Goal: Complete application form

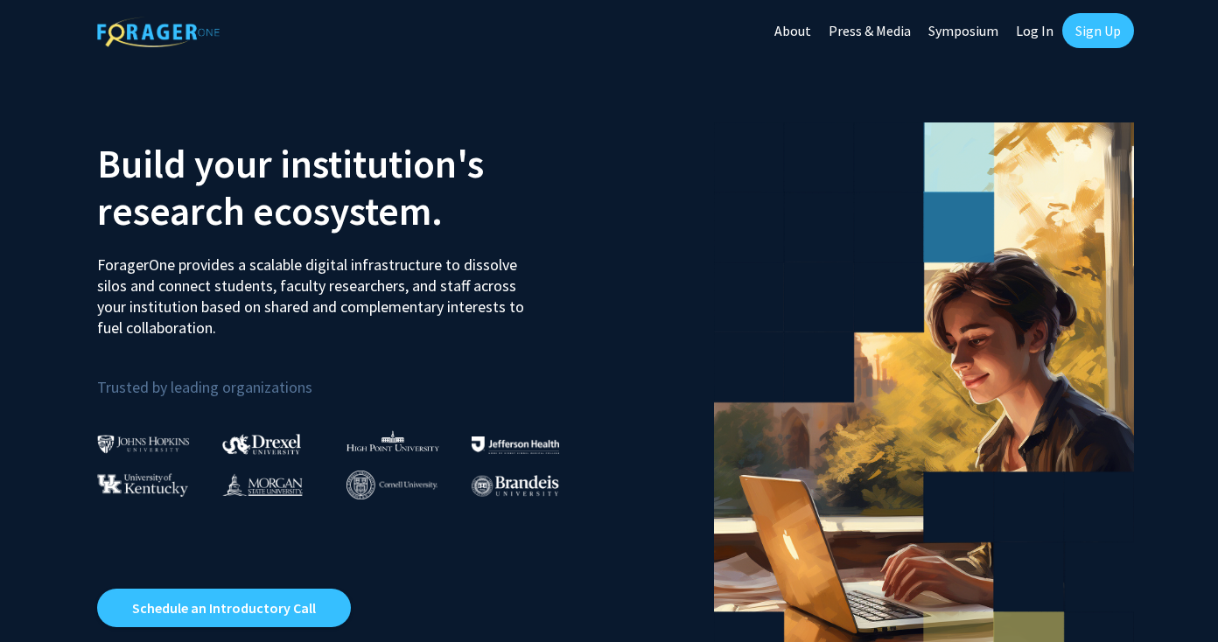
click at [1098, 21] on link "Sign Up" at bounding box center [1098, 30] width 72 height 35
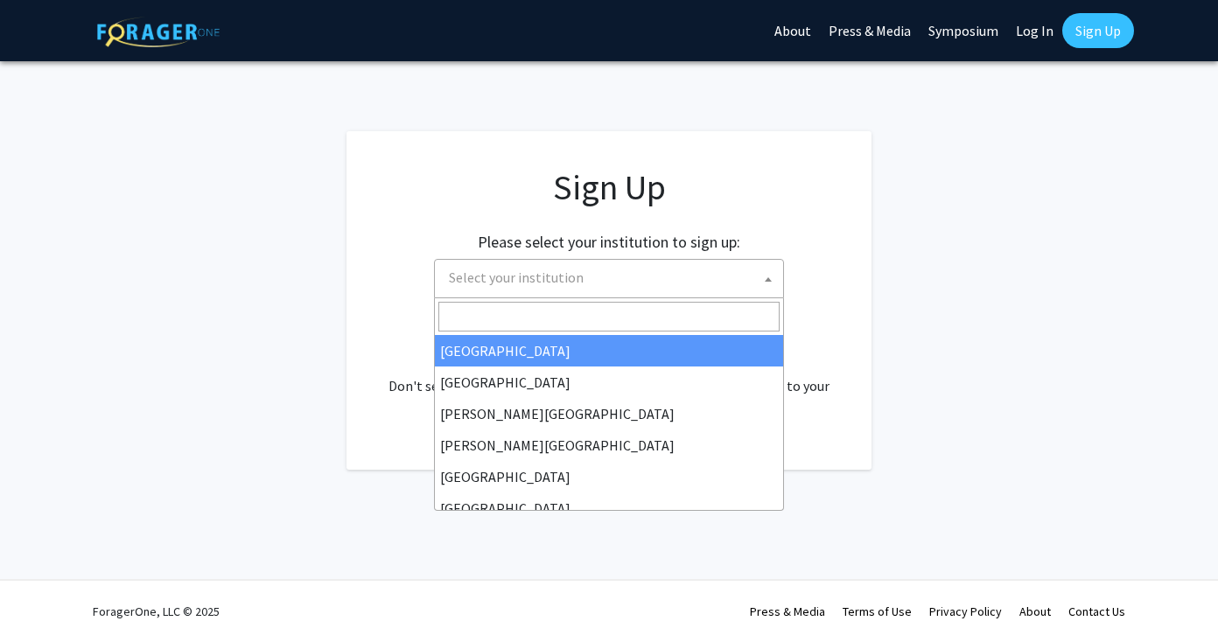
click at [764, 272] on span at bounding box center [767, 279] width 17 height 38
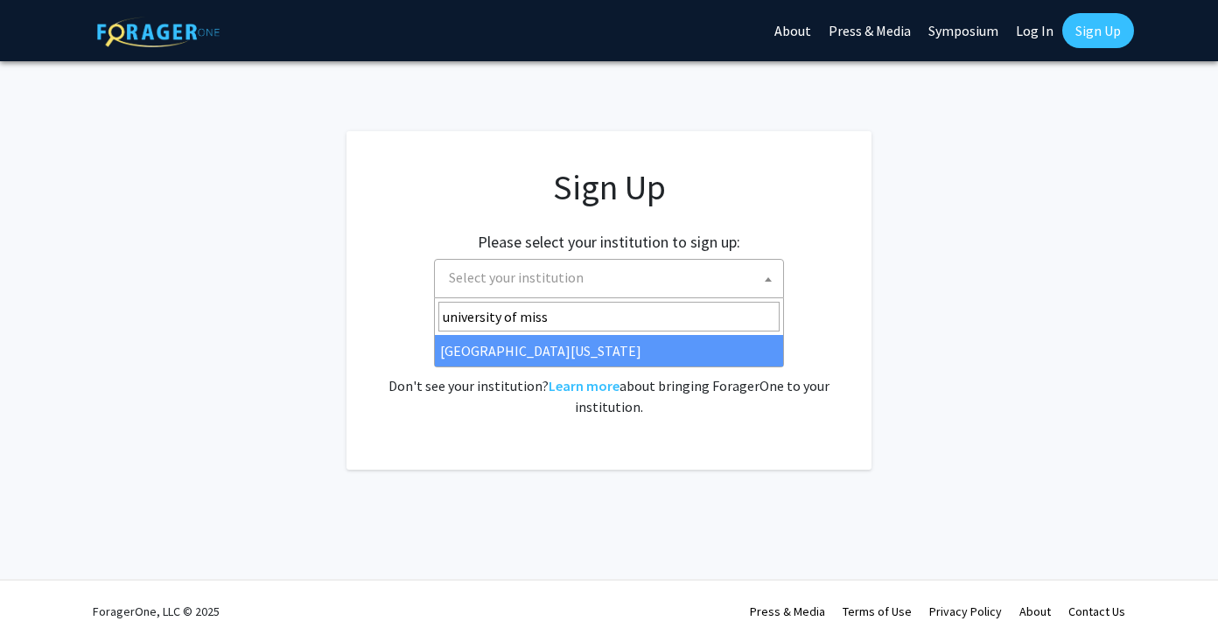
type input "university of miss"
select select "33"
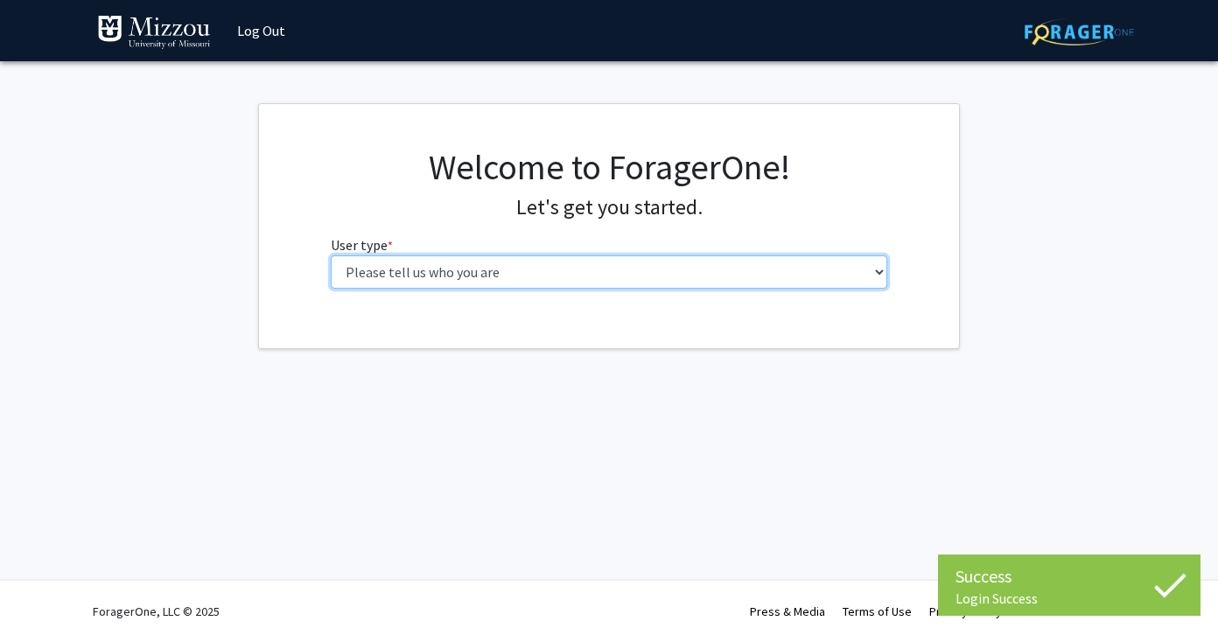
click at [496, 267] on select "Please tell us who you are Undergraduate Student Master's Student Doctoral Cand…" at bounding box center [609, 271] width 557 height 33
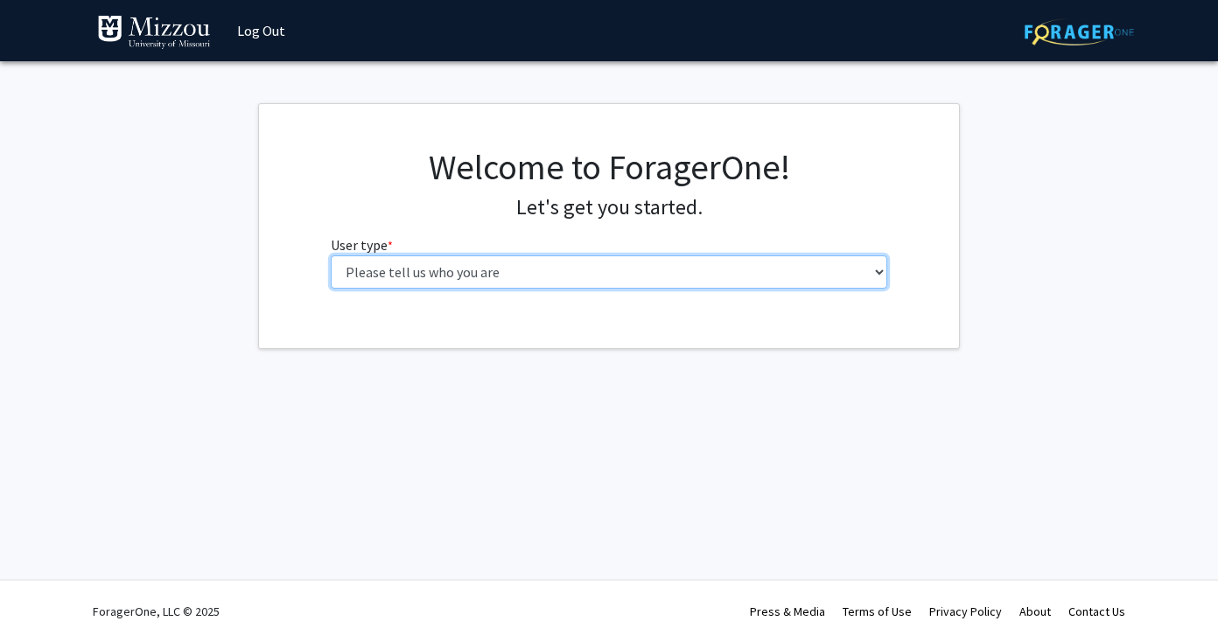
select select "1: undergrad"
click at [331, 255] on select "Please tell us who you are Undergraduate Student Master's Student Doctoral Cand…" at bounding box center [609, 271] width 557 height 33
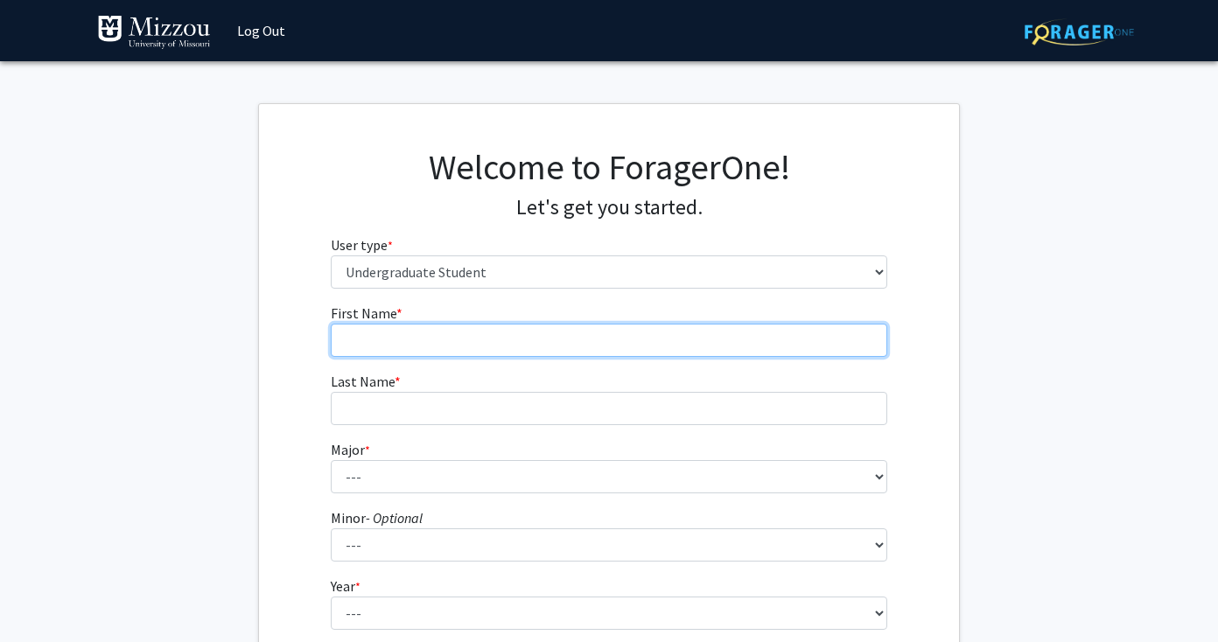
click at [476, 338] on input "First Name * required" at bounding box center [609, 340] width 557 height 33
type input "Serenna"
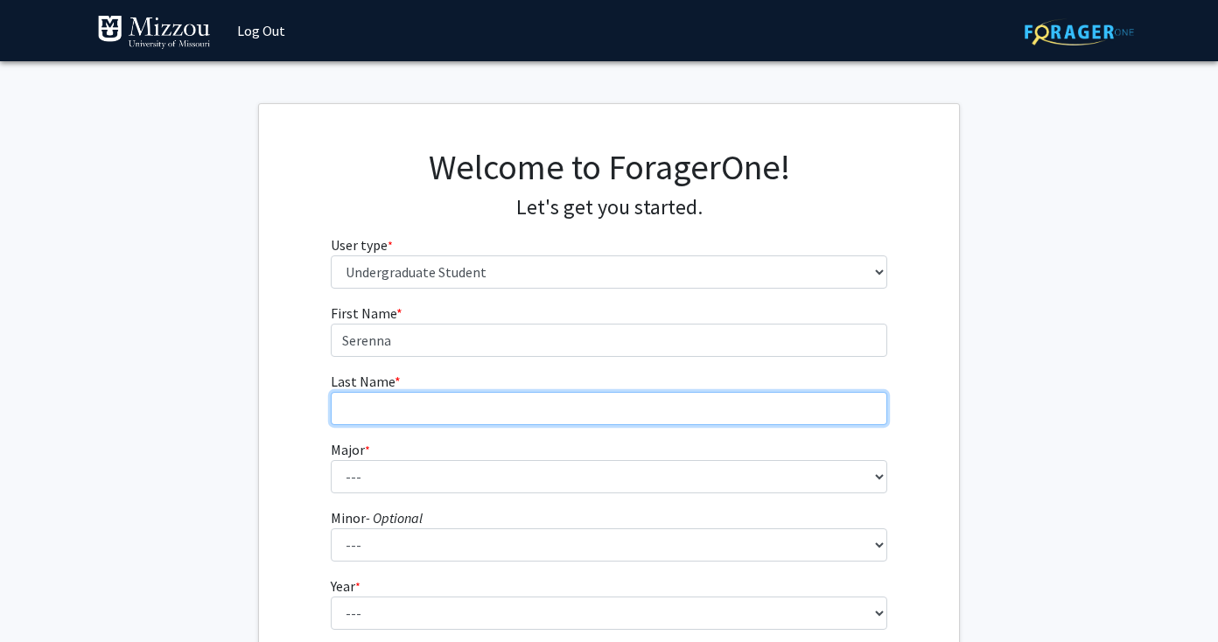
click at [373, 410] on input "Last Name * required" at bounding box center [609, 408] width 557 height 33
type input "Pride"
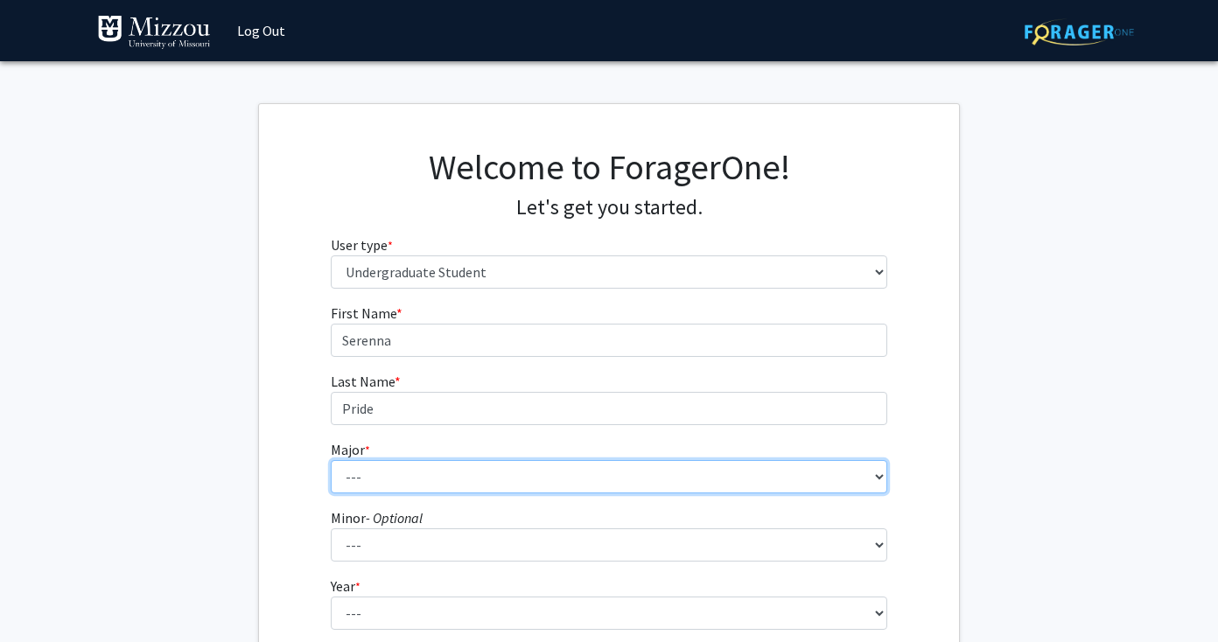
click at [352, 485] on select "--- Agribusiness Management Agricultural Education Agricultural Education: Comm…" at bounding box center [609, 476] width 557 height 33
select select "134: 2627"
click at [331, 460] on select "--- Agribusiness Management Agricultural Education Agricultural Education: Comm…" at bounding box center [609, 476] width 557 height 33
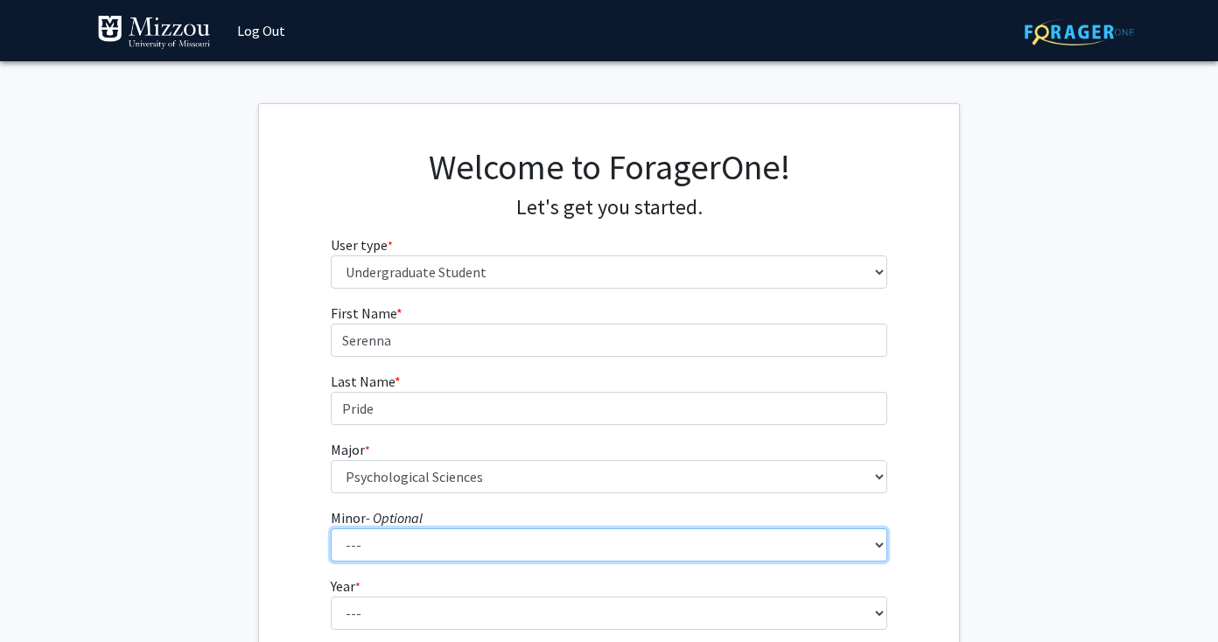
click at [368, 534] on select "--- Accountancy Aerospace Engineering Aerospace Studies Agribusiness Management…" at bounding box center [609, 544] width 557 height 33
select select "20: 1976"
click at [331, 528] on select "--- Accountancy Aerospace Engineering Aerospace Studies Agribusiness Management…" at bounding box center [609, 544] width 557 height 33
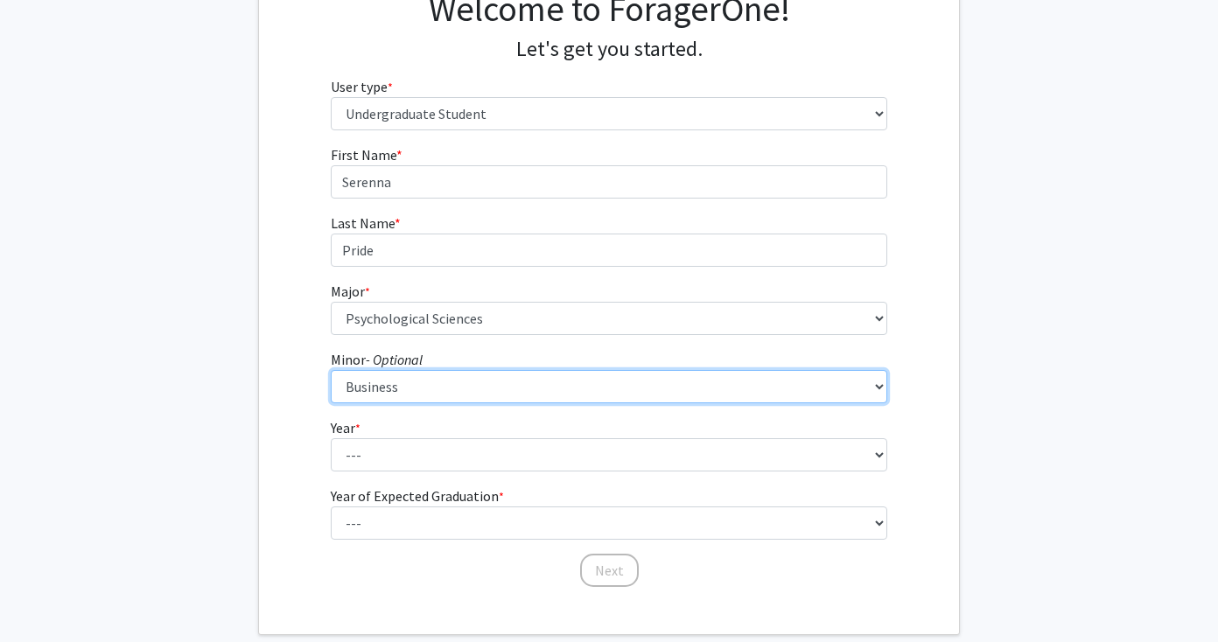
scroll to position [164, 0]
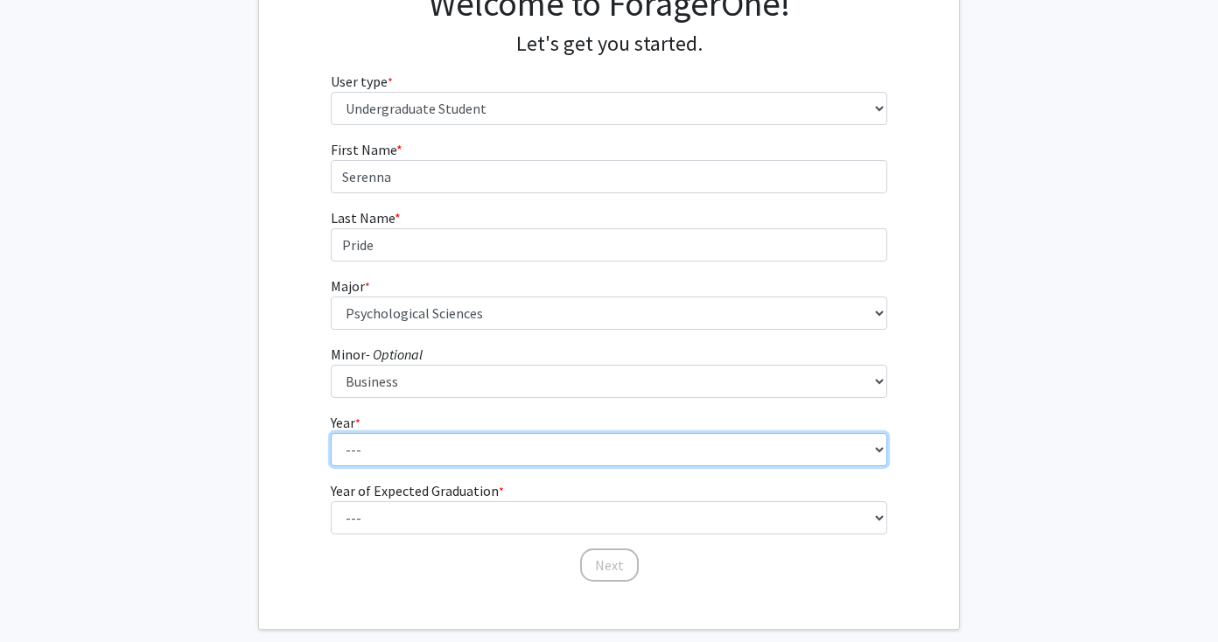
click at [382, 451] on select "--- First-year Sophomore Junior Senior Postbaccalaureate Certificate" at bounding box center [609, 449] width 557 height 33
select select "3: junior"
click at [331, 433] on select "--- First-year Sophomore Junior Senior Postbaccalaureate Certificate" at bounding box center [609, 449] width 557 height 33
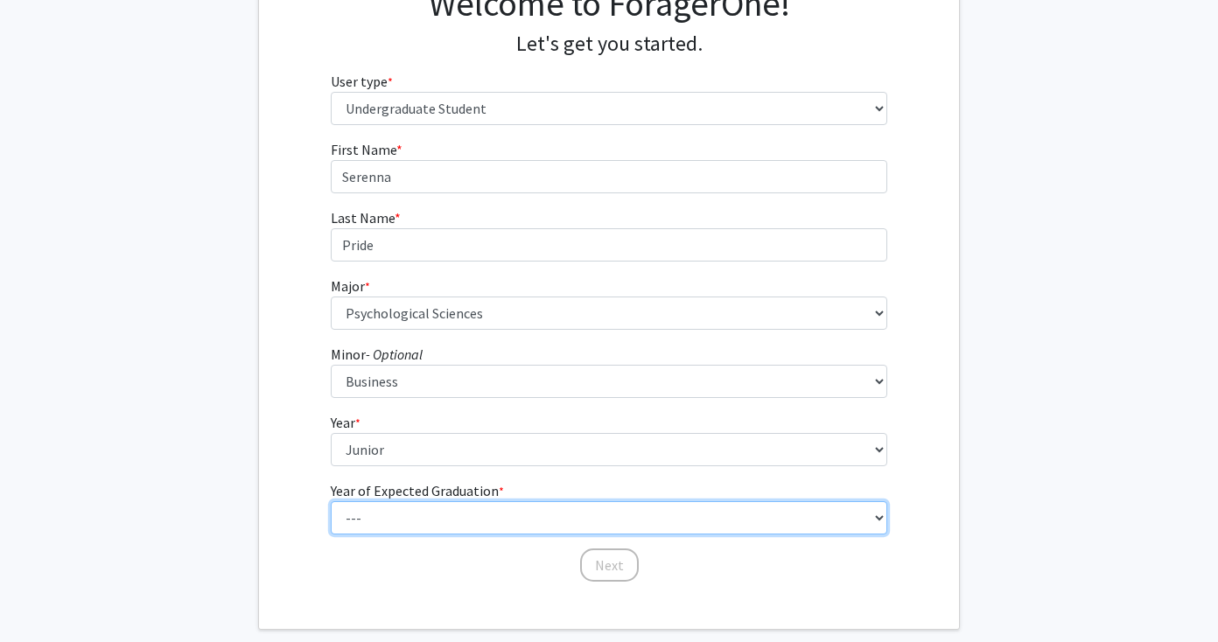
click at [373, 517] on select "--- 2025 2026 2027 2028 2029 2030 2031 2032 2033 2034" at bounding box center [609, 517] width 557 height 33
select select "3: 2027"
click at [331, 501] on select "--- 2025 2026 2027 2028 2029 2030 2031 2032 2033 2034" at bounding box center [609, 517] width 557 height 33
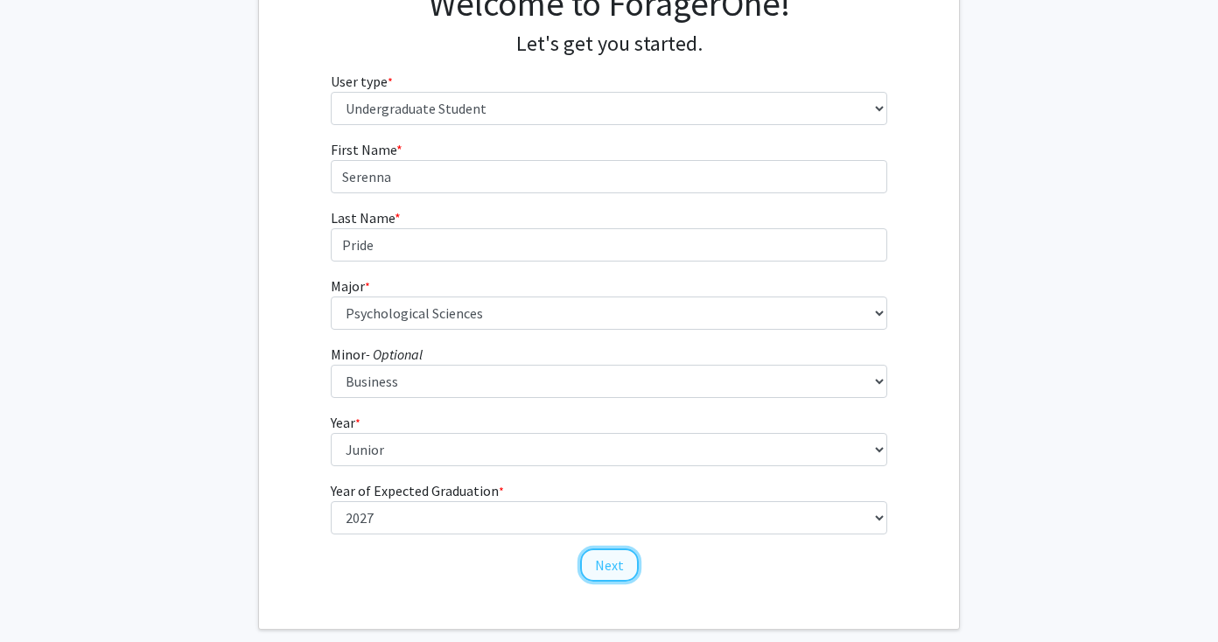
click at [621, 558] on button "Next" at bounding box center [609, 564] width 59 height 33
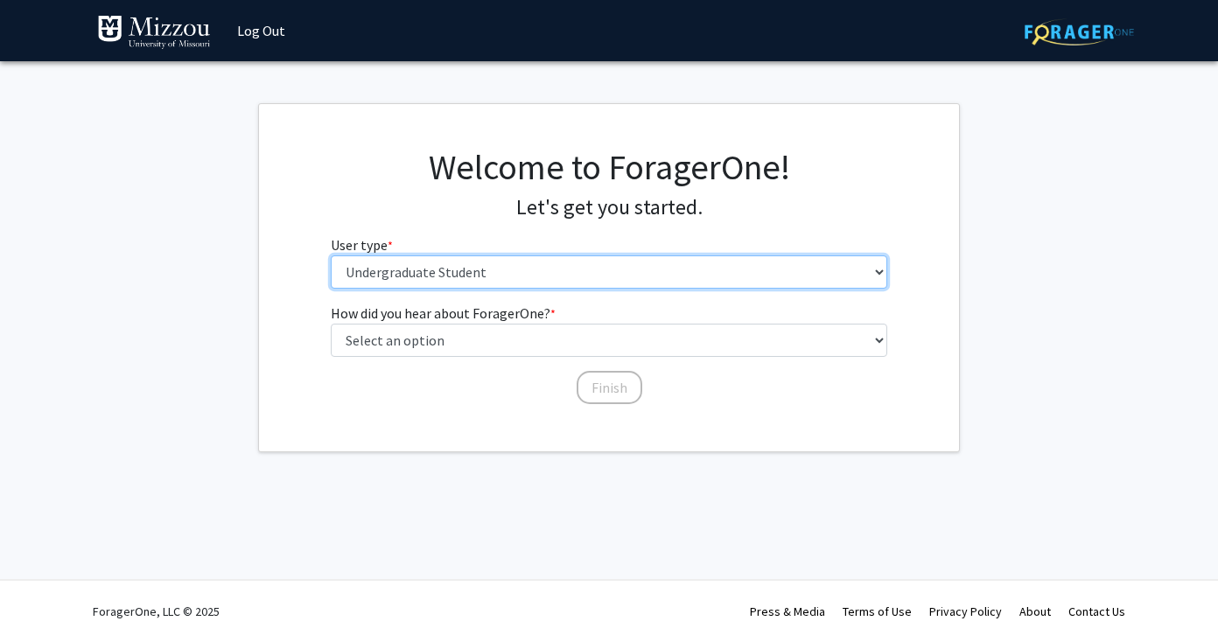
click at [472, 274] on select "Please tell us who you are Undergraduate Student Master's Student Doctoral Cand…" at bounding box center [609, 271] width 557 height 33
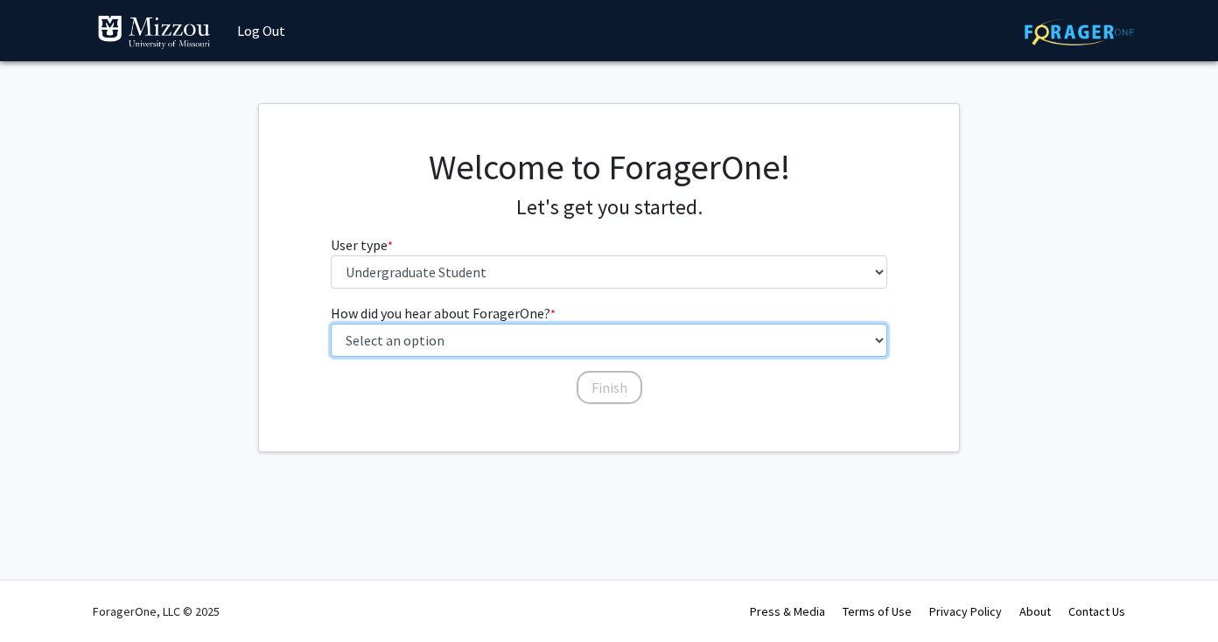
click at [453, 337] on select "Select an option Peer/student recommendation Faculty/staff recommendation Unive…" at bounding box center [609, 340] width 557 height 33
select select "2: faculty_recommendation"
click at [331, 324] on select "Select an option Peer/student recommendation Faculty/staff recommendation Unive…" at bounding box center [609, 340] width 557 height 33
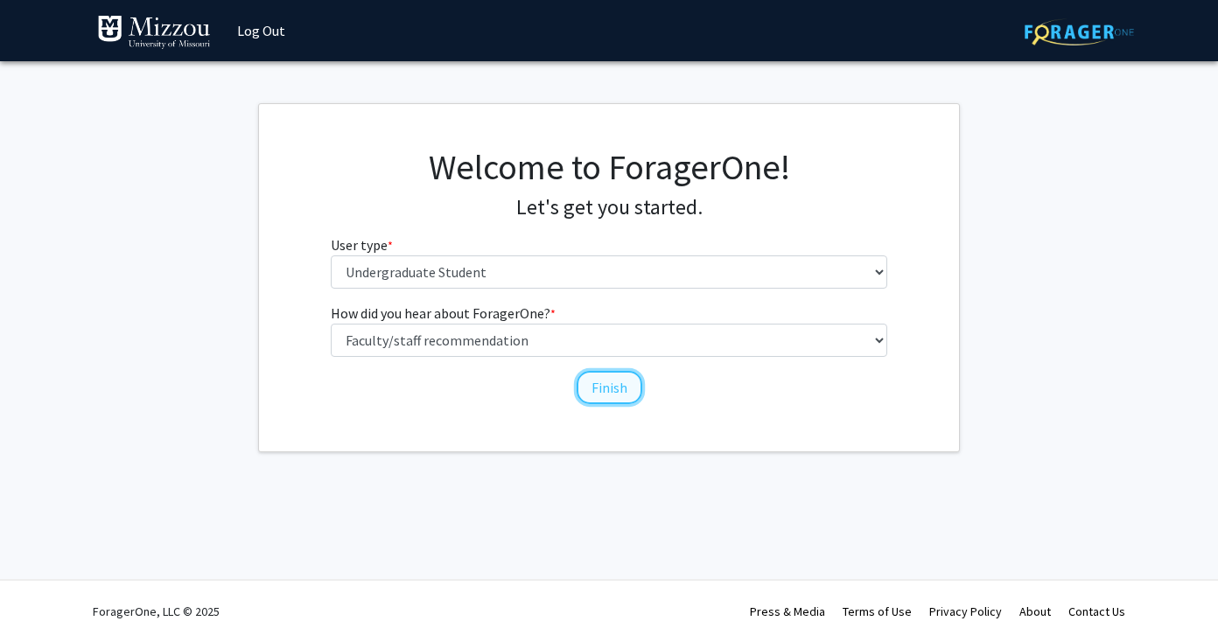
click at [595, 385] on button "Finish" at bounding box center [609, 387] width 66 height 33
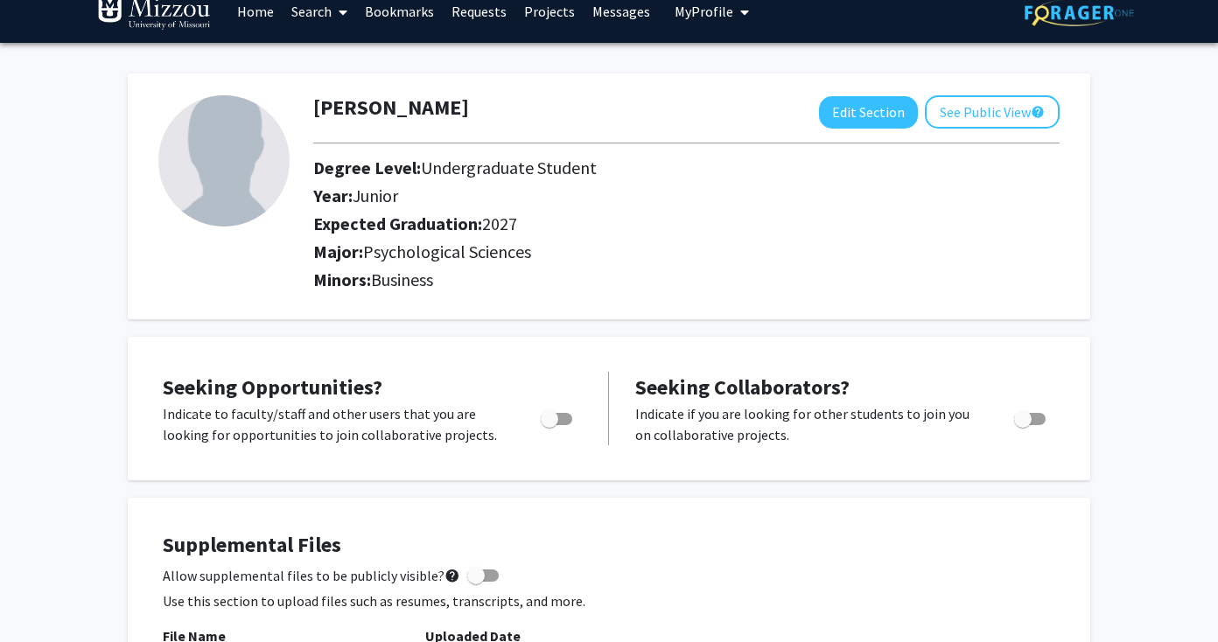
scroll to position [23, 0]
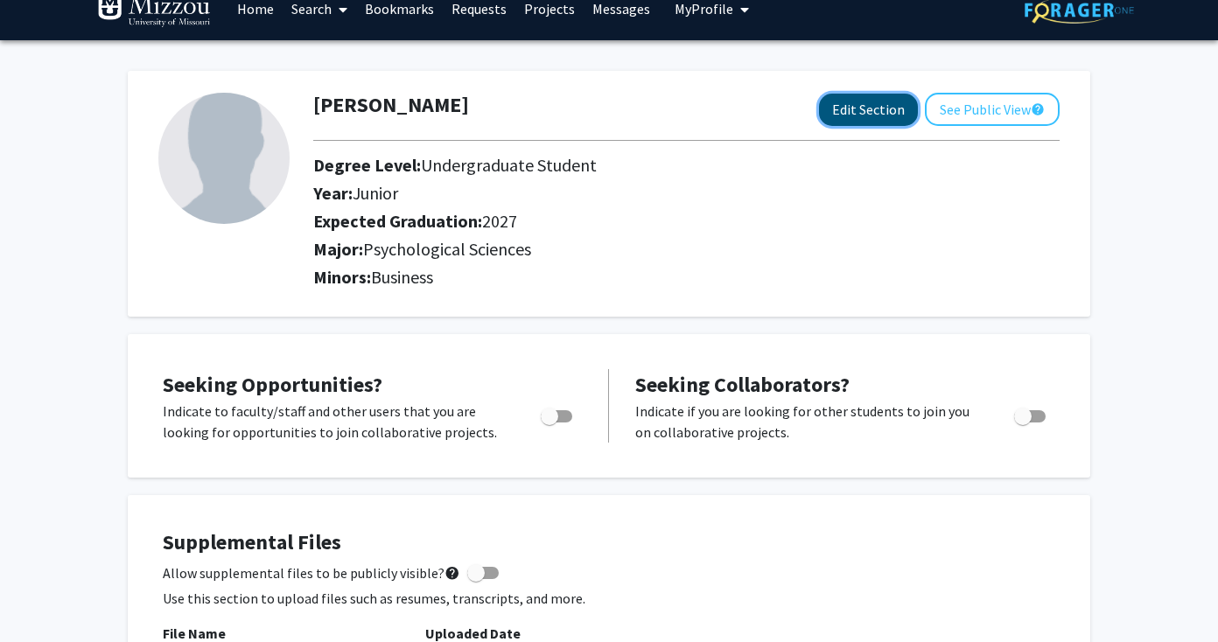
click at [862, 108] on button "Edit Section" at bounding box center [868, 110] width 99 height 32
select select "junior"
select select "2027"
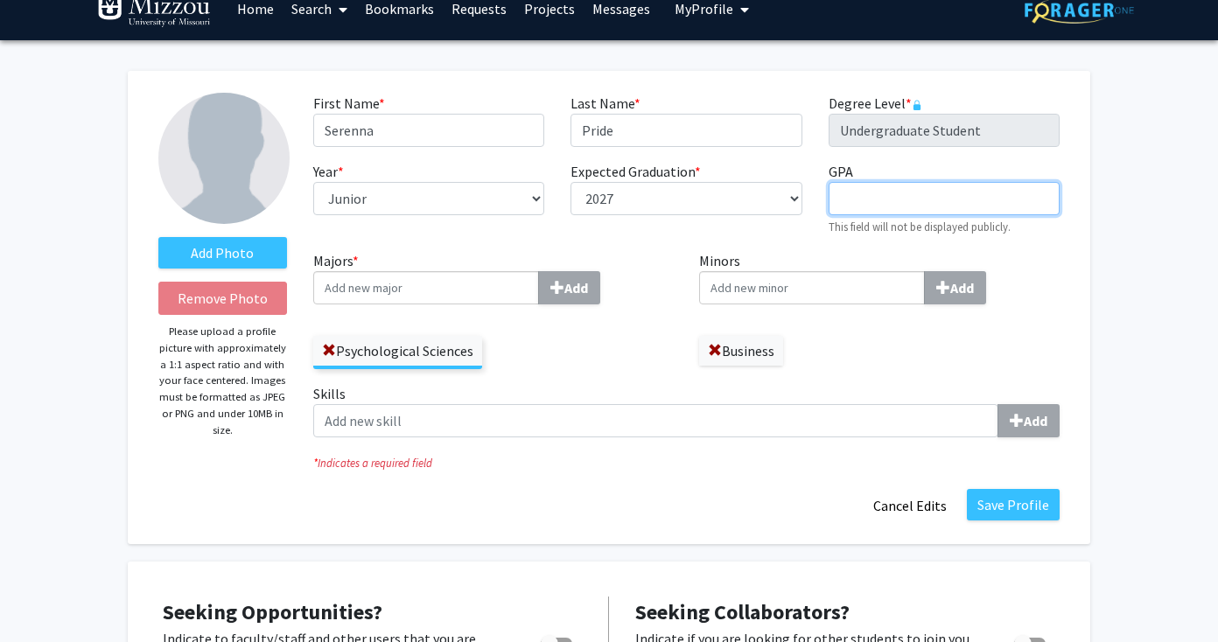
click at [857, 190] on input "GPA required" at bounding box center [943, 198] width 231 height 33
type input "3.86"
click at [990, 262] on label "Minors Add" at bounding box center [879, 277] width 360 height 54
click at [925, 271] on input "Minors Add" at bounding box center [812, 287] width 226 height 33
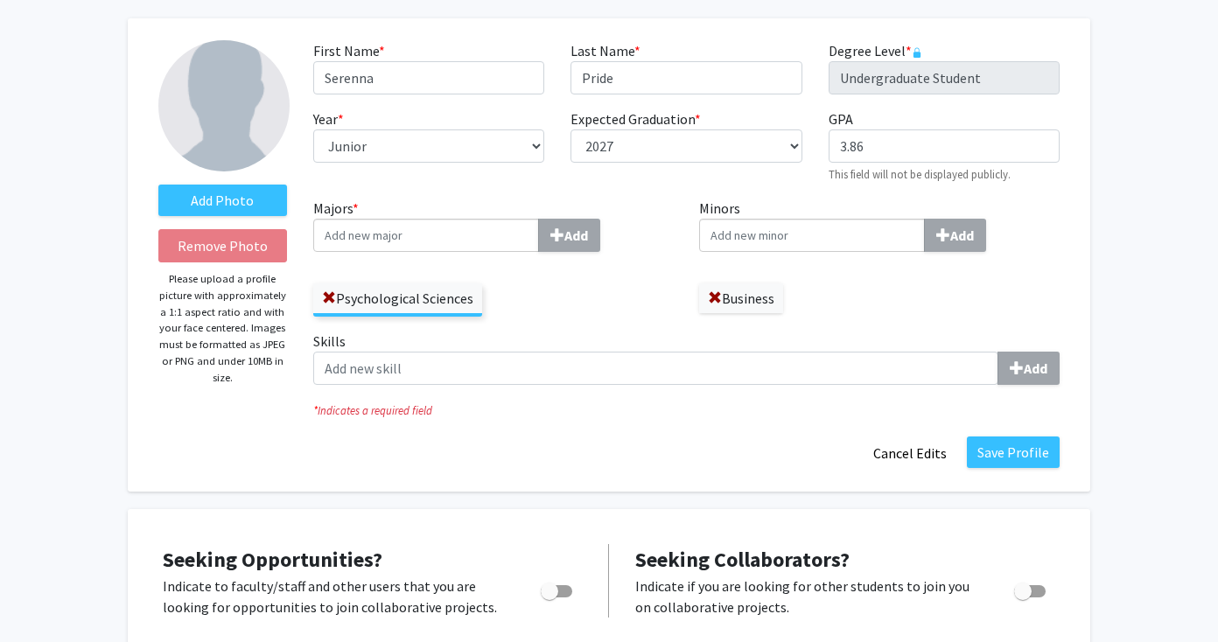
scroll to position [88, 0]
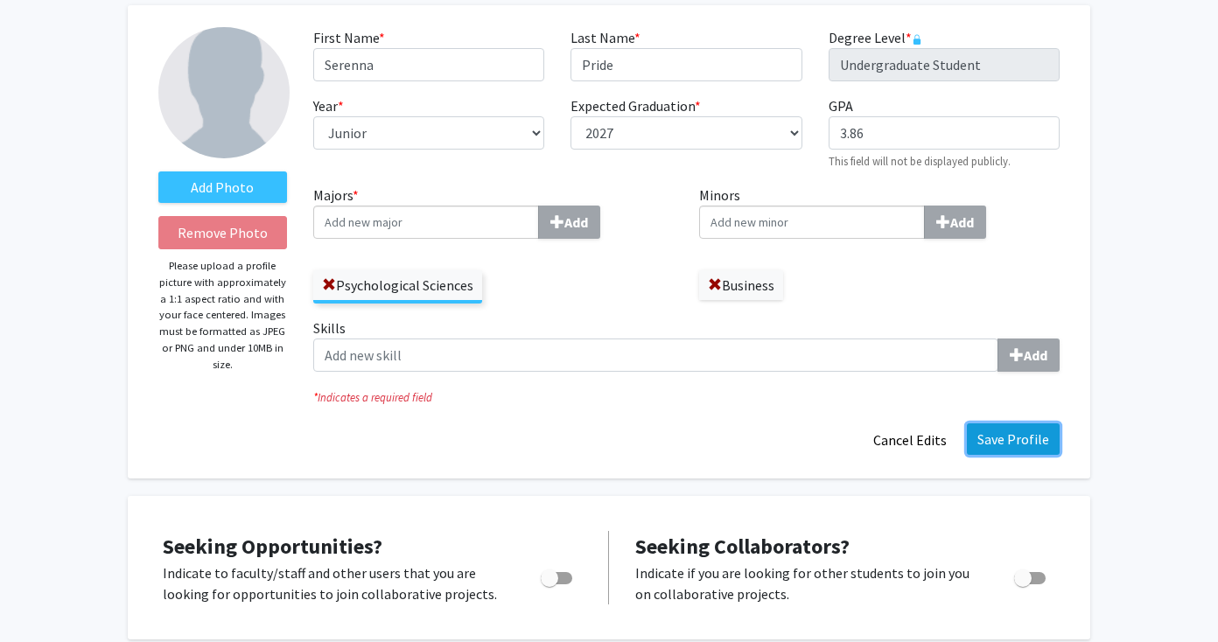
click at [1006, 447] on button "Save Profile" at bounding box center [1013, 438] width 93 height 31
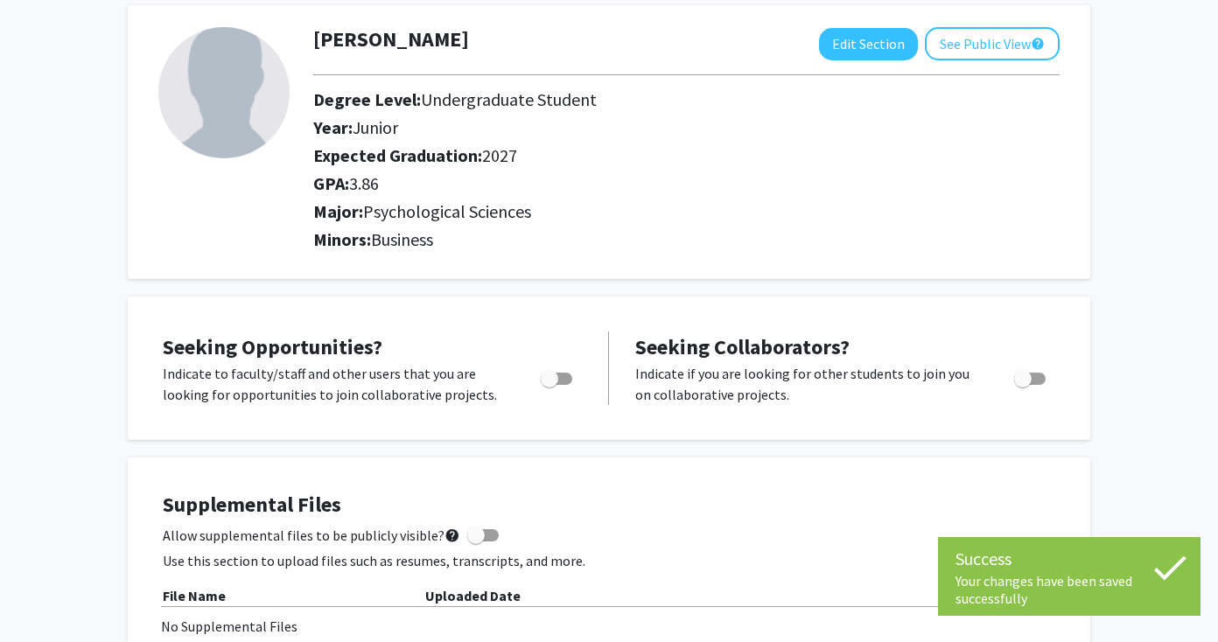
scroll to position [0, 0]
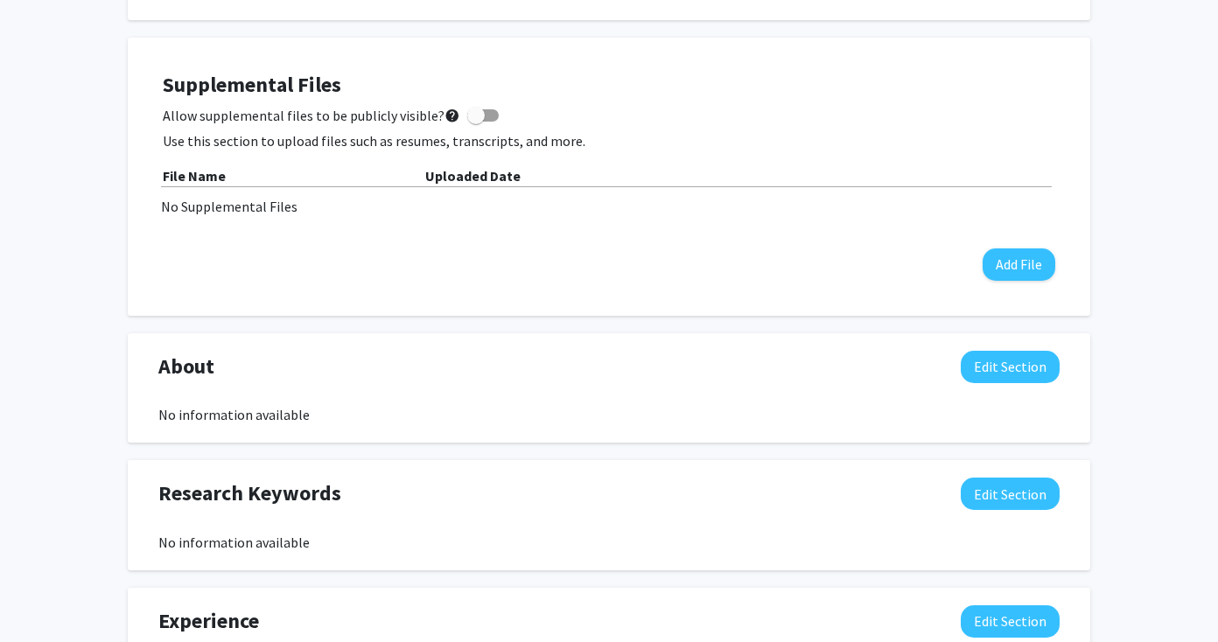
scroll to position [513, 0]
